Goal: Task Accomplishment & Management: Manage account settings

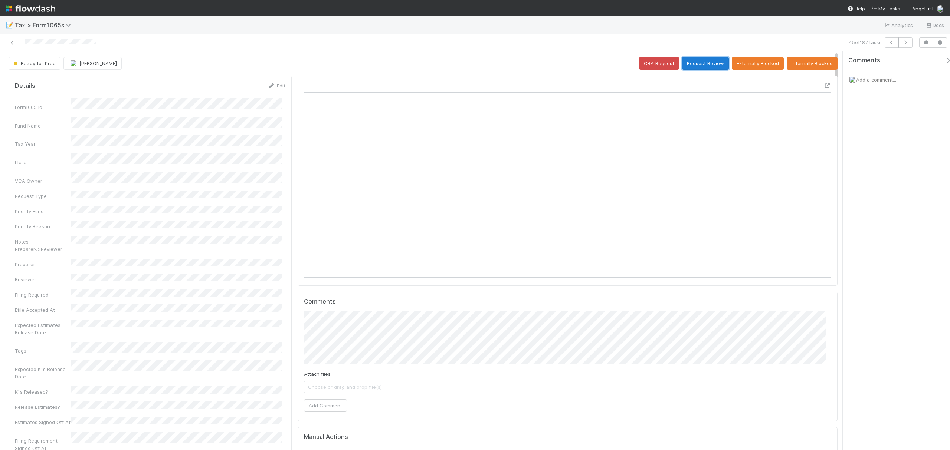
click at [700, 69] on button "Request Review" at bounding box center [705, 63] width 47 height 13
drag, startPoint x: 836, startPoint y: 126, endPoint x: 835, endPoint y: 105, distance: 20.8
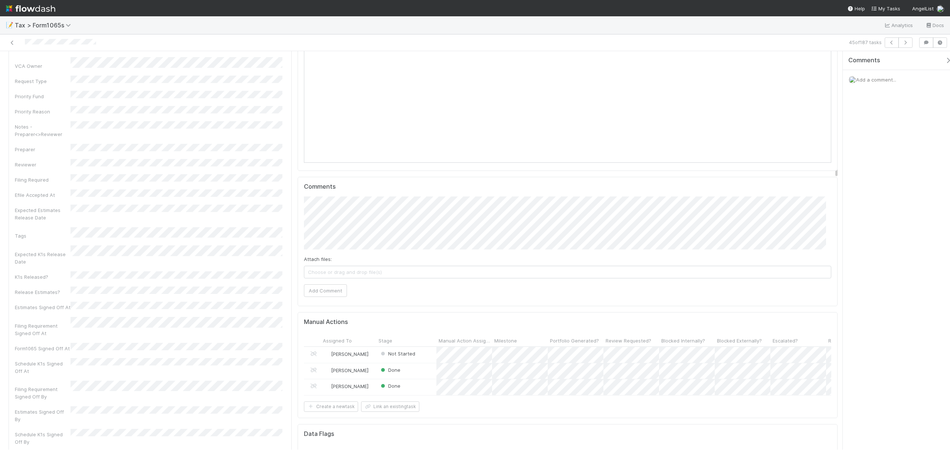
drag, startPoint x: 835, startPoint y: 105, endPoint x: 835, endPoint y: 145, distance: 40.1
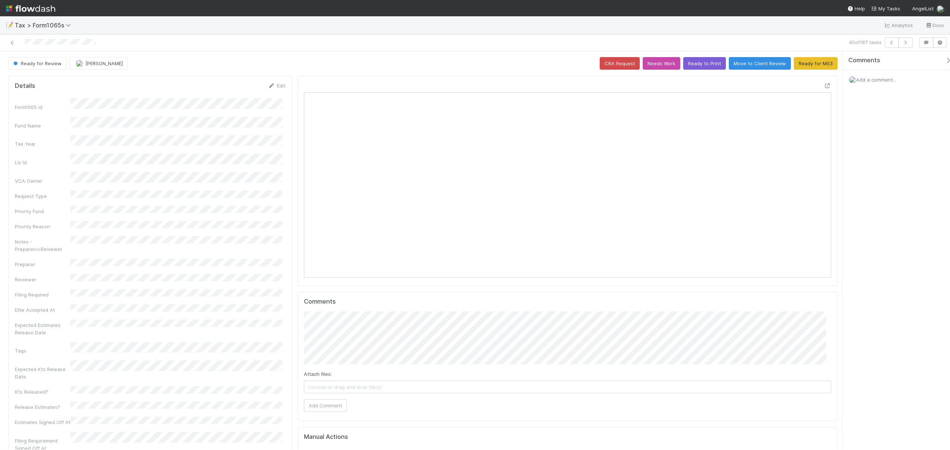
drag, startPoint x: 835, startPoint y: 144, endPoint x: 834, endPoint y: 58, distance: 85.7
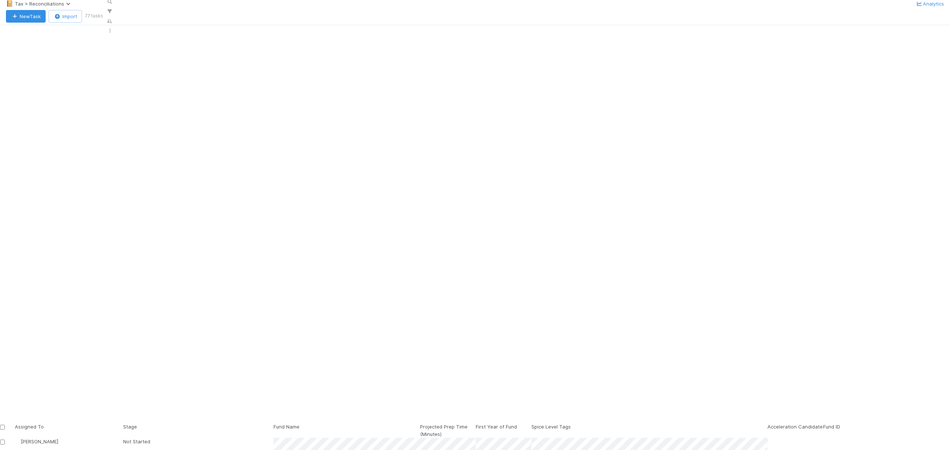
scroll to position [377, 760]
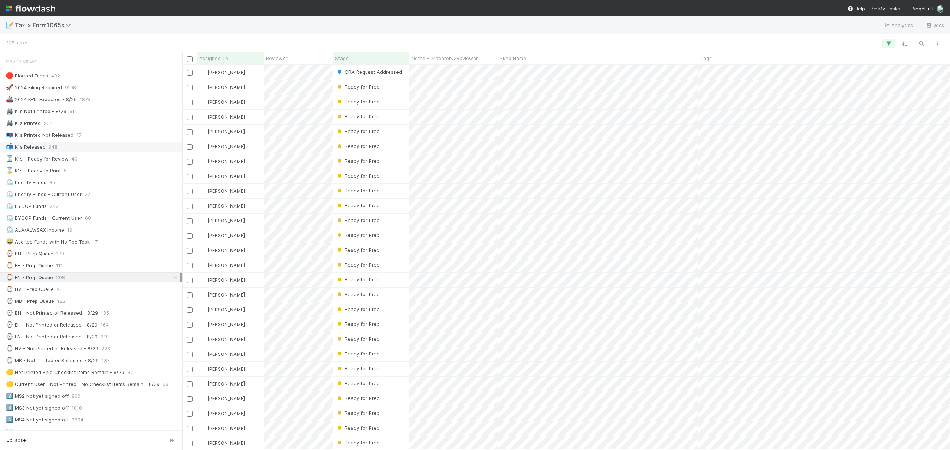
scroll to position [377, 760]
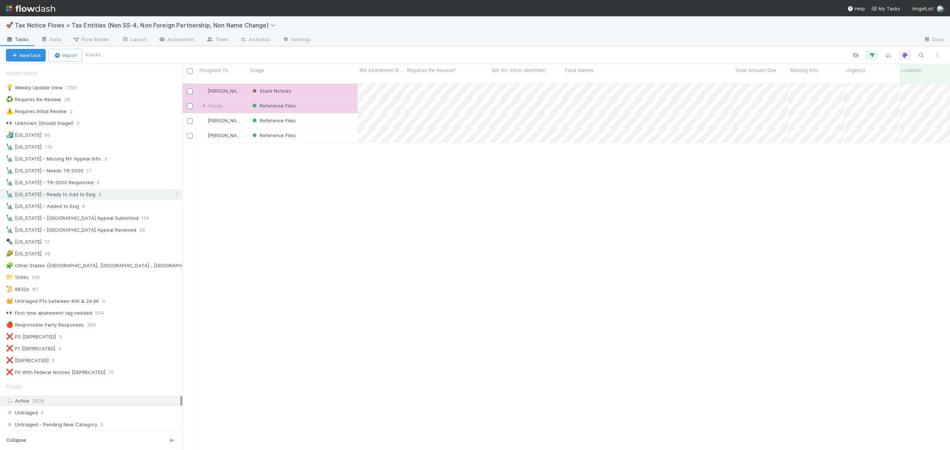
scroll to position [365, 760]
click at [119, 110] on div "⚠️ Requires Initial Review 2" at bounding box center [94, 111] width 176 height 9
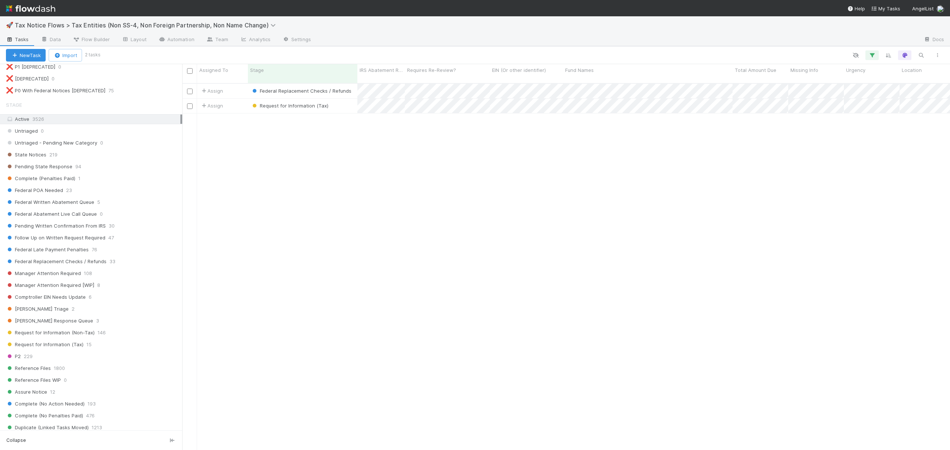
scroll to position [285, 0]
click at [115, 192] on div "Federal POA Needed 23" at bounding box center [94, 187] width 176 height 9
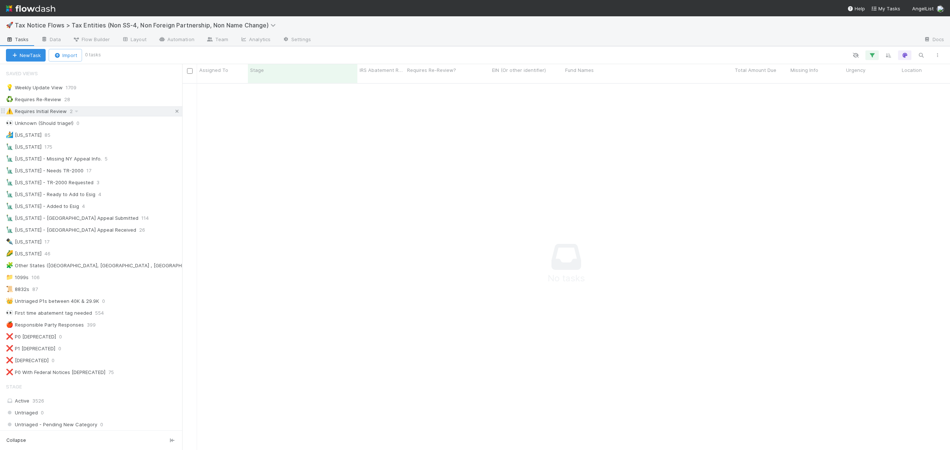
click at [173, 111] on icon at bounding box center [176, 111] width 7 height 5
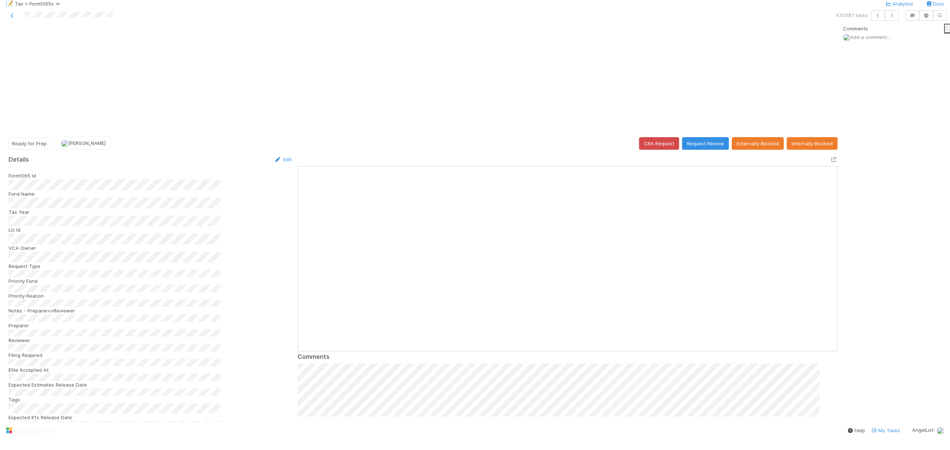
scroll to position [143, 514]
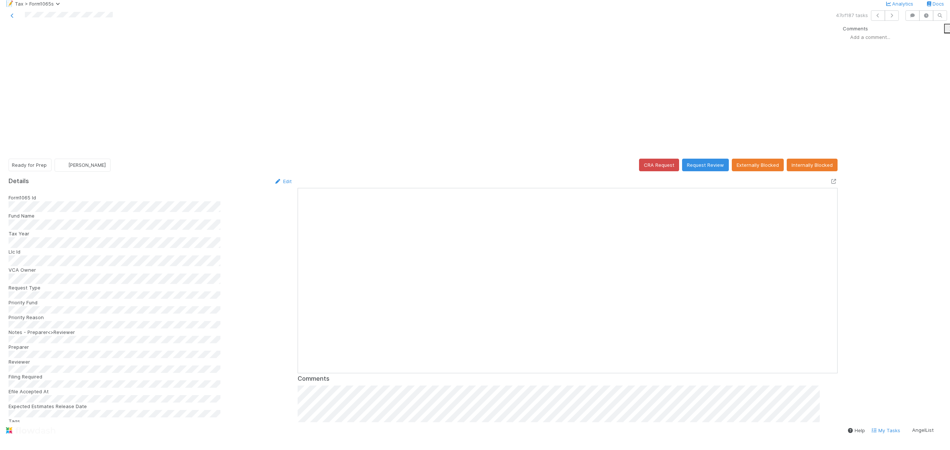
scroll to position [143, 514]
click at [830, 179] on icon at bounding box center [833, 181] width 7 height 5
click at [79, 162] on span "Fareeha Naim" at bounding box center [86, 165] width 37 height 6
click at [137, 83] on div "Helen Vo" at bounding box center [112, 83] width 104 height 14
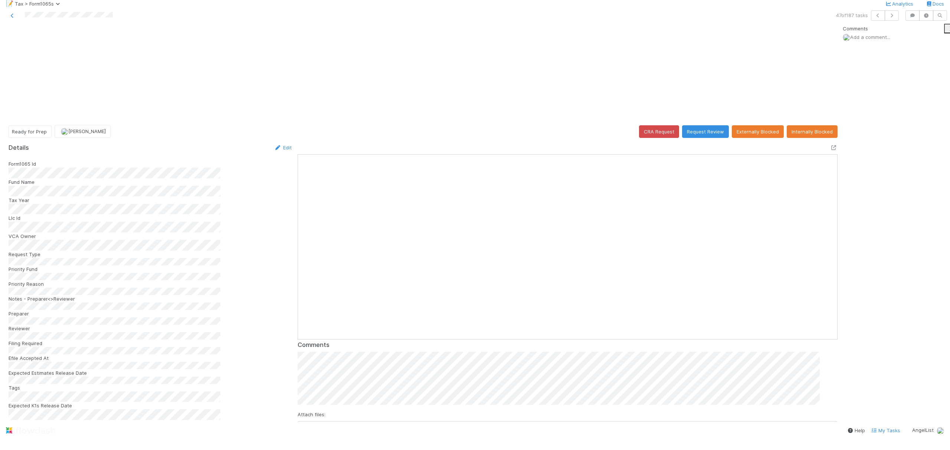
click at [212, 21] on div at bounding box center [228, 15] width 451 height 10
click at [12, 18] on icon at bounding box center [12, 15] width 7 height 5
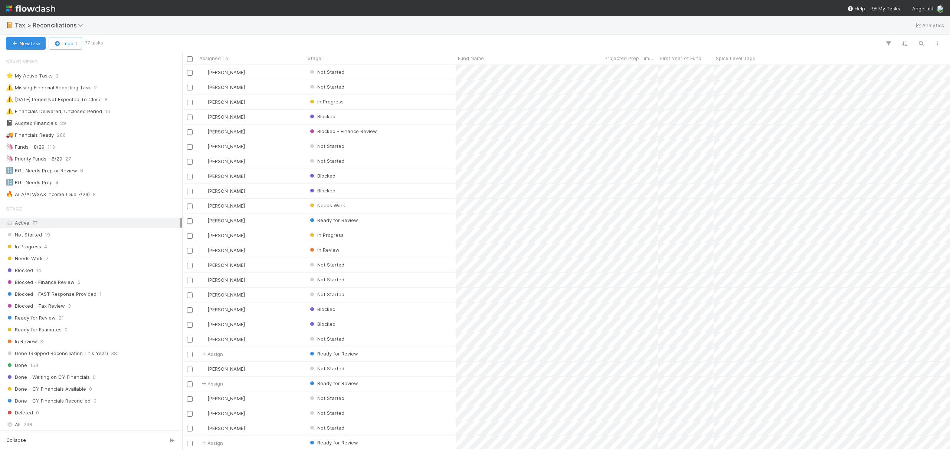
scroll to position [377, 760]
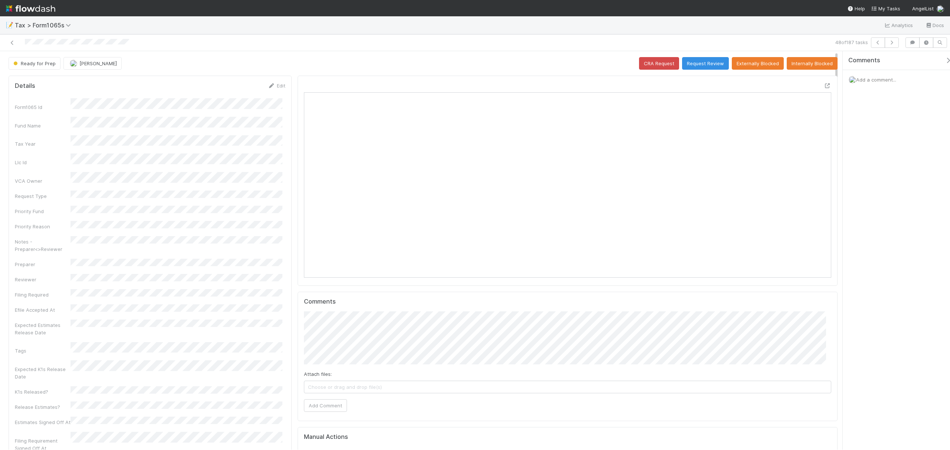
scroll to position [143, 514]
click at [824, 88] on icon at bounding box center [827, 85] width 7 height 5
